Goal: Use online tool/utility: Use online tool/utility

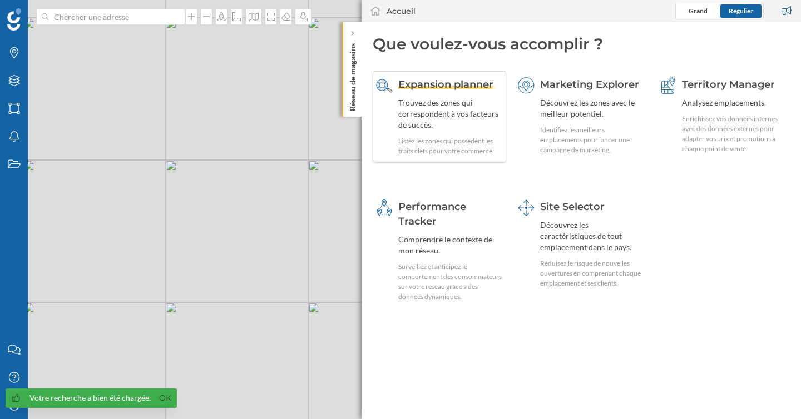
click at [434, 120] on div "Trouvez des zones qui correspondent à vos facteurs de succès." at bounding box center [450, 113] width 105 height 33
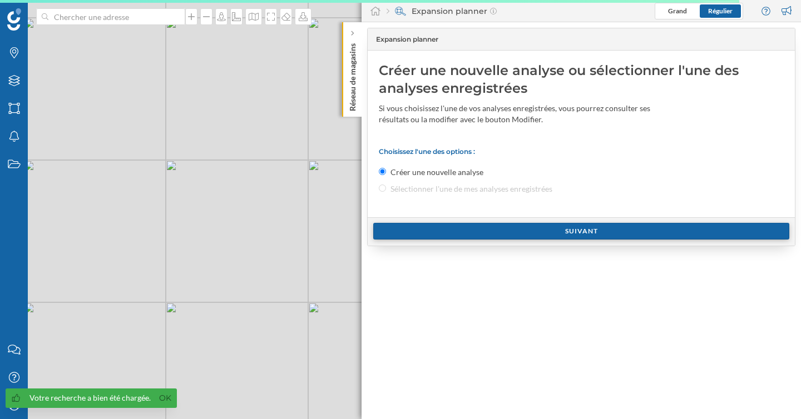
click at [409, 226] on div "Suivant" at bounding box center [581, 231] width 416 height 17
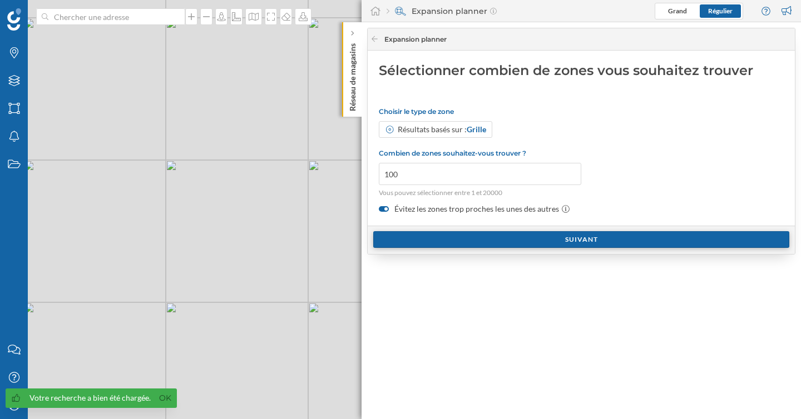
click at [423, 248] on div "Suivant" at bounding box center [581, 239] width 416 height 17
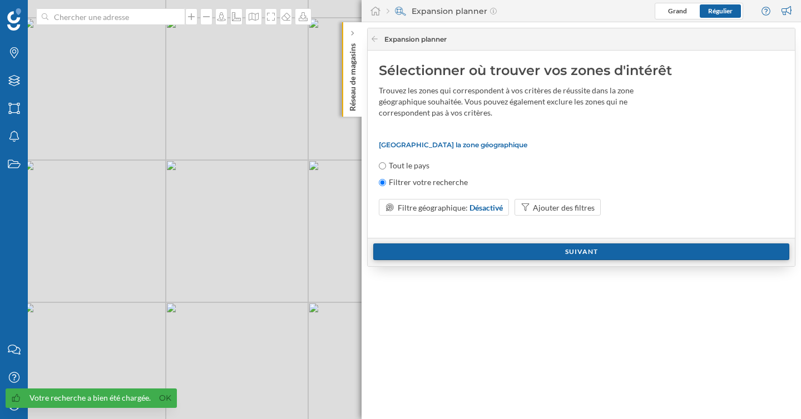
click at [423, 248] on div "Suivant" at bounding box center [581, 252] width 416 height 17
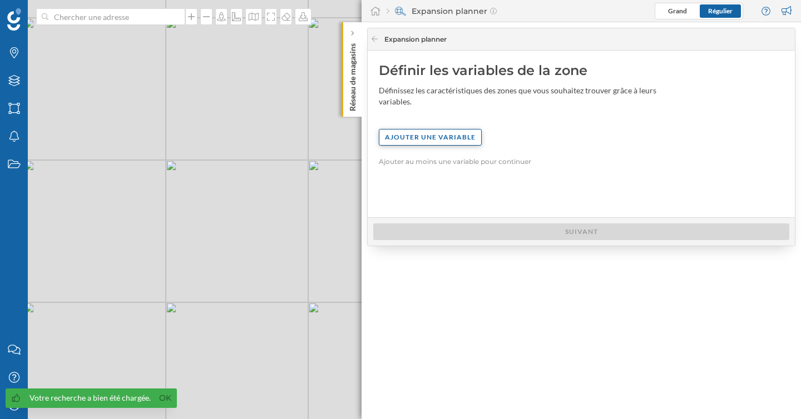
click at [431, 137] on div "Ajouter une variable" at bounding box center [430, 137] width 103 height 17
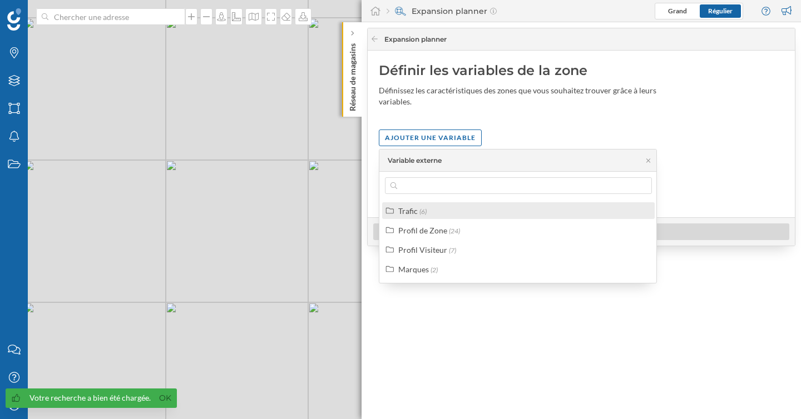
click at [418, 210] on label "Trafic (6)" at bounding box center [412, 211] width 28 height 12
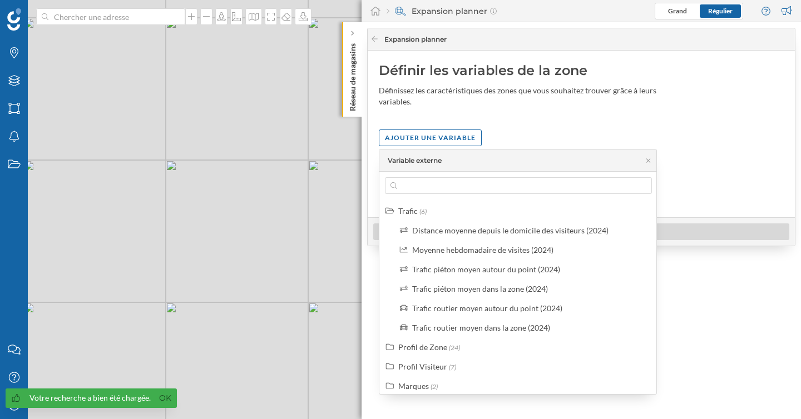
scroll to position [6, 0]
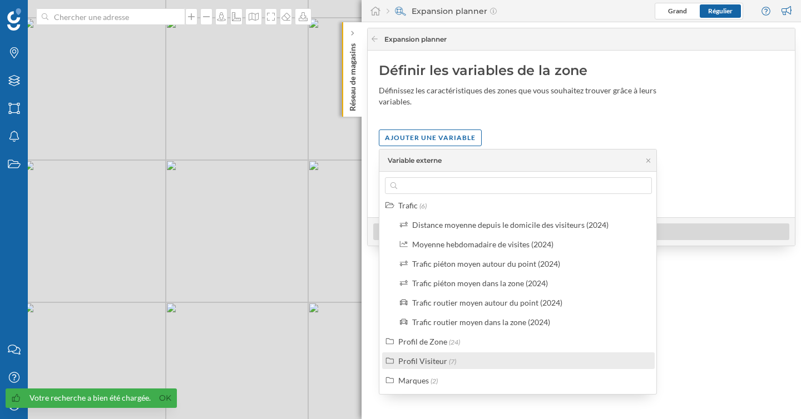
click at [437, 368] on div "Profil Visiteur (7)" at bounding box center [518, 361] width 272 height 17
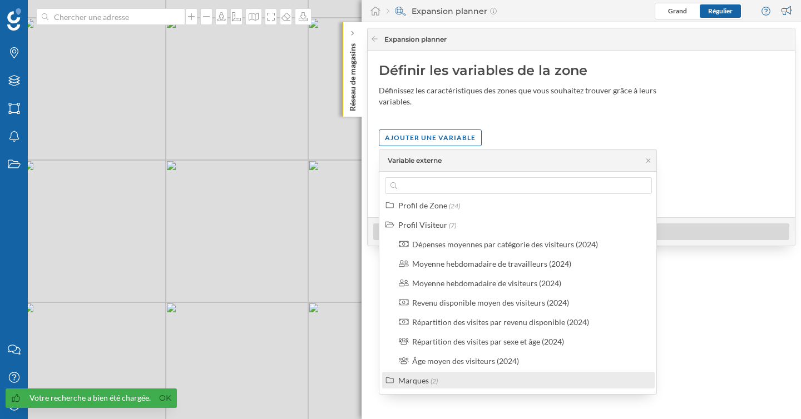
click at [434, 382] on span "(2)" at bounding box center [433, 381] width 7 height 8
click at [438, 198] on div "Trafic (6) Distance moyenne depuis le domicile des visiteurs (2024) Moyenne heb…" at bounding box center [518, 283] width 278 height 222
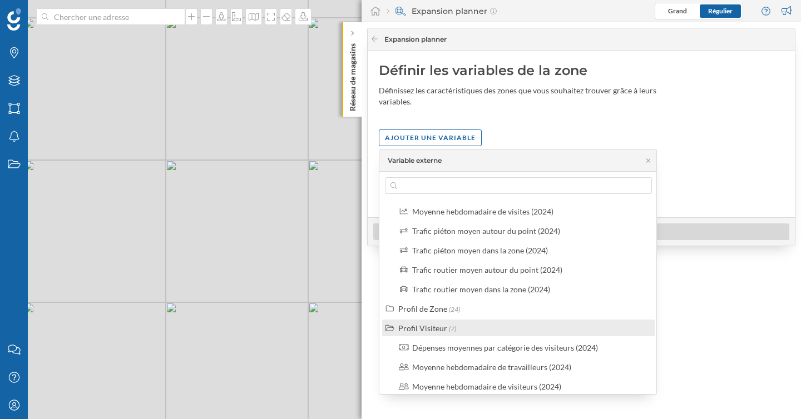
scroll to position [13, 0]
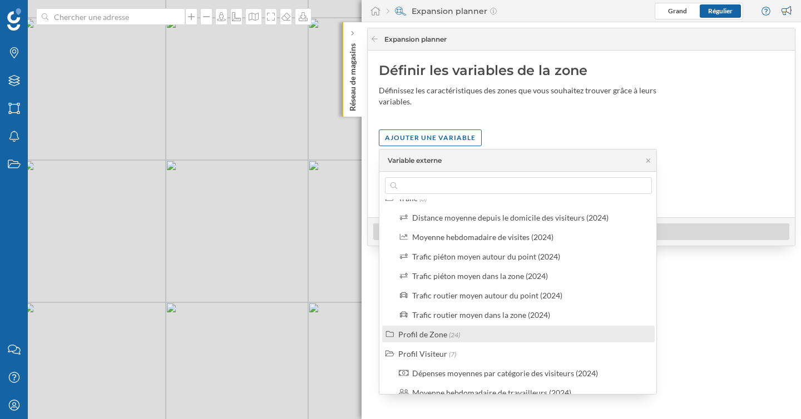
click at [436, 337] on div "Profil de Zone" at bounding box center [422, 334] width 49 height 9
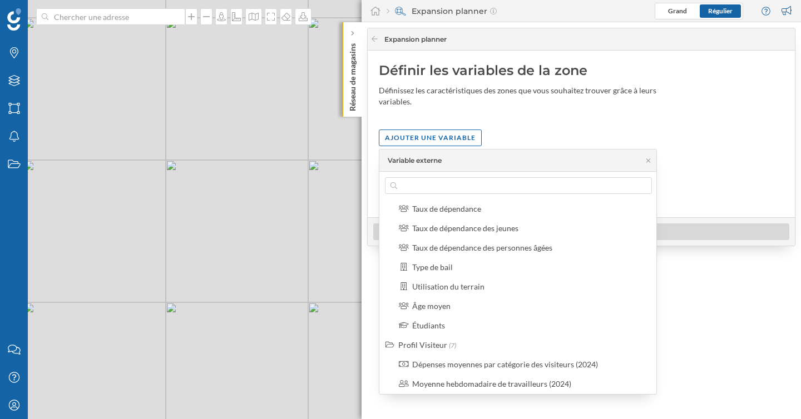
scroll to position [509, 0]
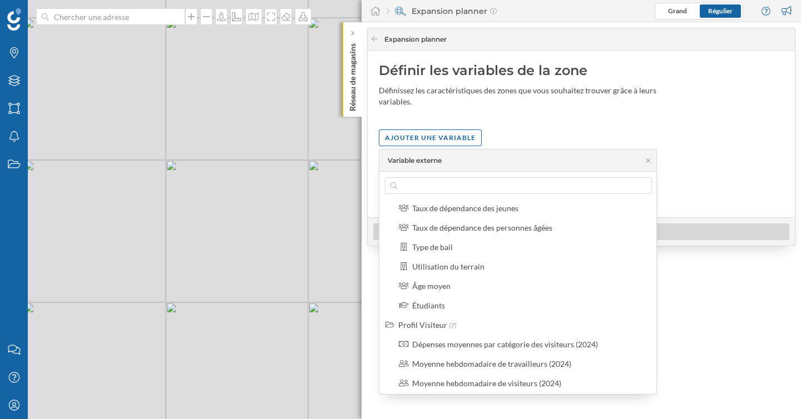
click at [6, 262] on div "Marques Filtres Zones Notifications Travail" at bounding box center [14, 168] width 28 height 336
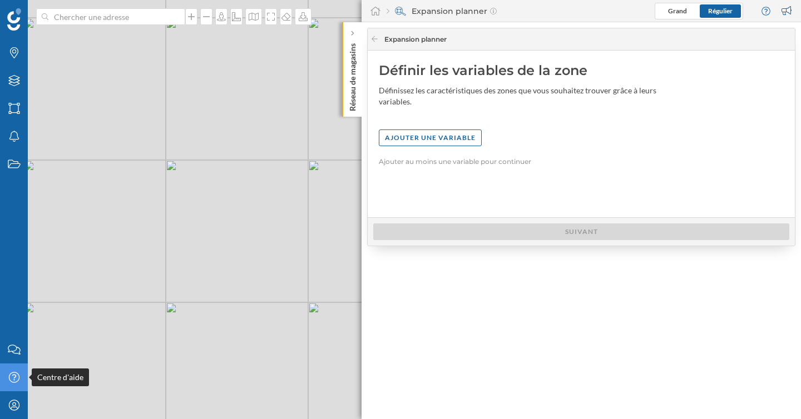
click at [10, 380] on icon at bounding box center [13, 377] width 11 height 11
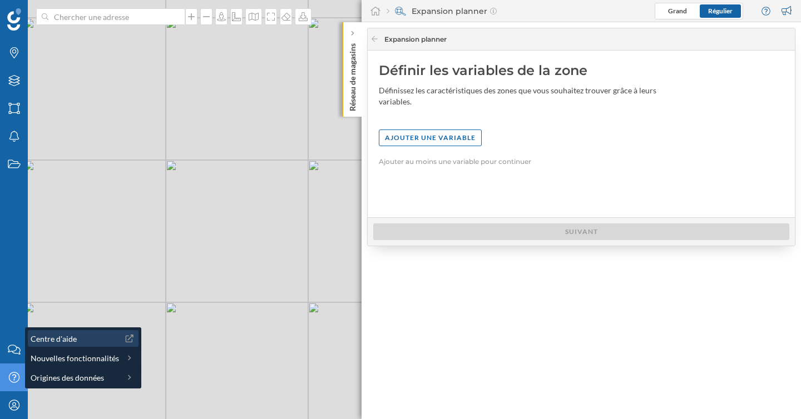
click at [81, 343] on div "Centre d'aide" at bounding box center [75, 339] width 88 height 12
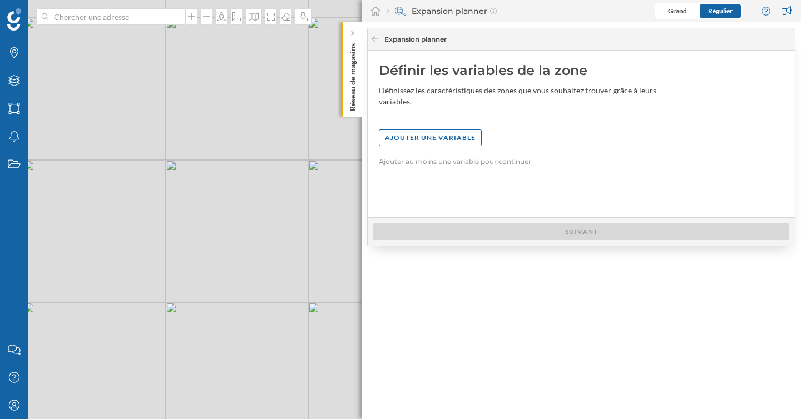
click at [356, 64] on p "Réseau de magasins" at bounding box center [352, 75] width 11 height 72
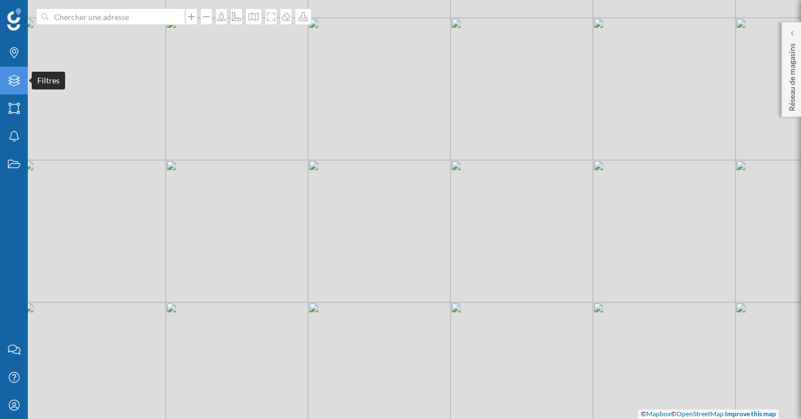
click at [13, 83] on icon at bounding box center [13, 80] width 11 height 11
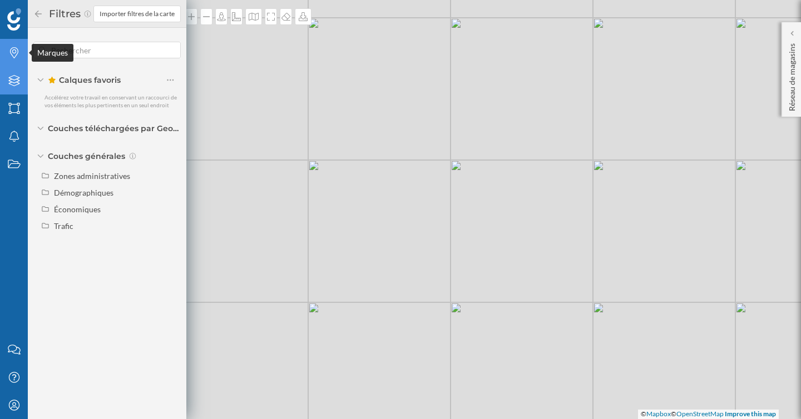
click at [14, 44] on div "Marques" at bounding box center [14, 53] width 28 height 28
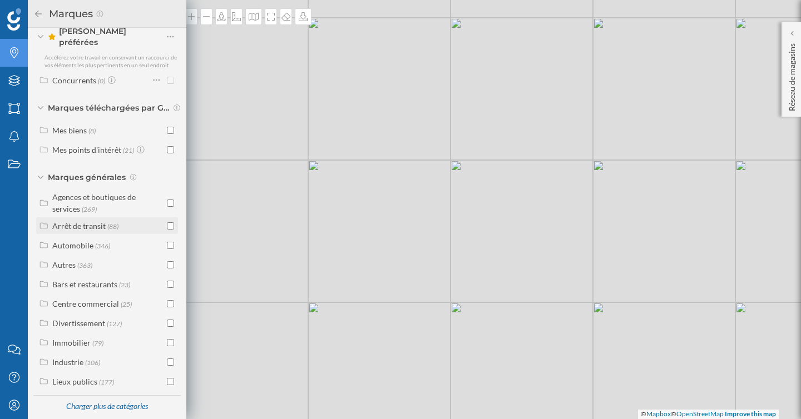
scroll to position [44, 0]
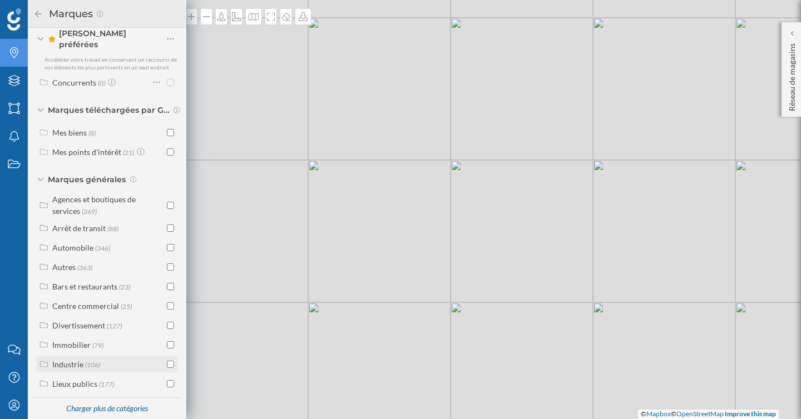
click at [103, 359] on div "Industrie (106)" at bounding box center [108, 365] width 112 height 12
click at [81, 379] on div "Entrepôts" at bounding box center [82, 383] width 34 height 9
click at [9, 349] on icon "Nous contacter" at bounding box center [14, 349] width 14 height 11
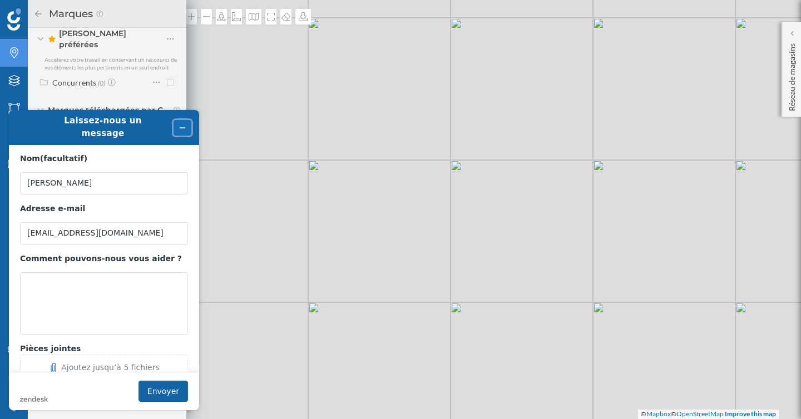
click at [190, 120] on button "Réduire le widget" at bounding box center [182, 128] width 18 height 16
